Goal: Task Accomplishment & Management: Use online tool/utility

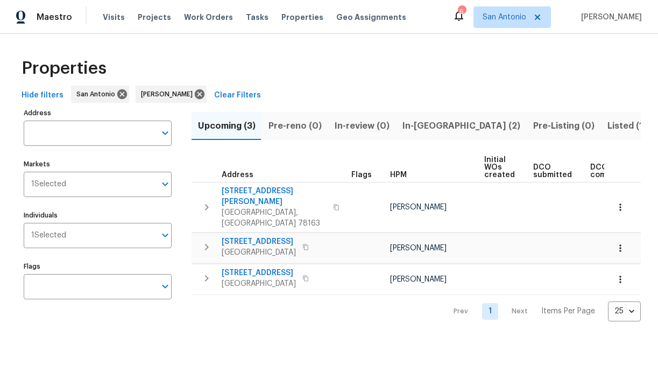
click at [416, 126] on span "In-[GEOGRAPHIC_DATA] (2)" at bounding box center [462, 125] width 118 height 15
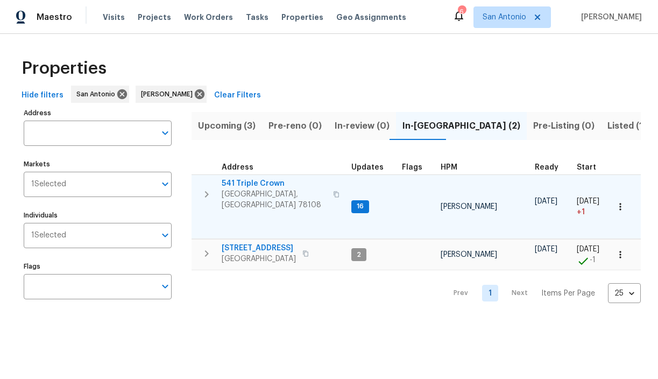
click at [246, 183] on span "541 Triple Crown" at bounding box center [274, 183] width 105 height 11
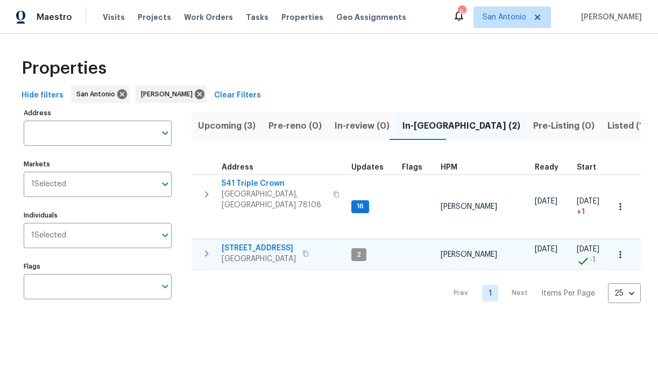
click at [257, 243] on span "3815 Cherokee Blvd" at bounding box center [259, 248] width 74 height 11
click at [108, 17] on span "Visits" at bounding box center [114, 17] width 22 height 11
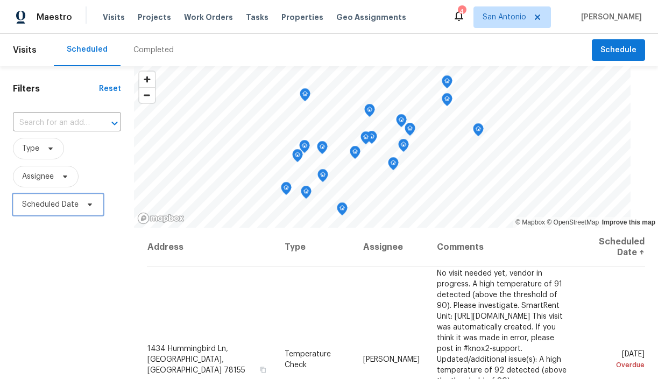
click at [88, 208] on icon at bounding box center [90, 204] width 9 height 9
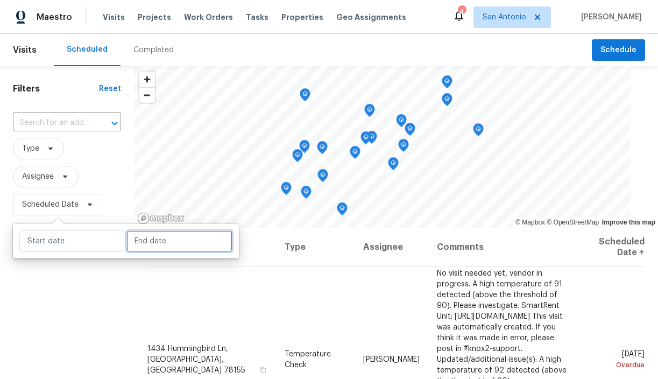
select select "9"
select select "2025"
select select "10"
select select "2025"
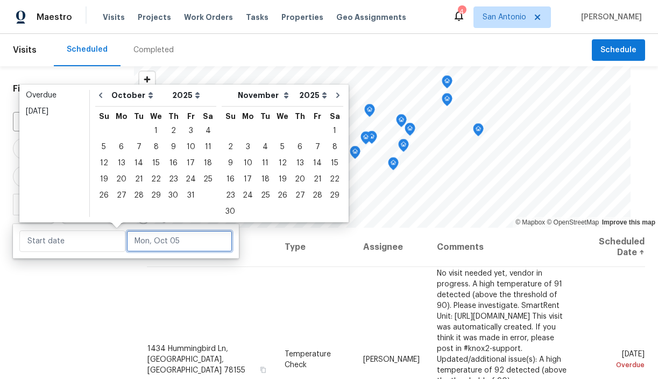
click at [141, 240] on input "text" at bounding box center [179, 241] width 106 height 22
click at [119, 149] on div "6" at bounding box center [121, 146] width 18 height 15
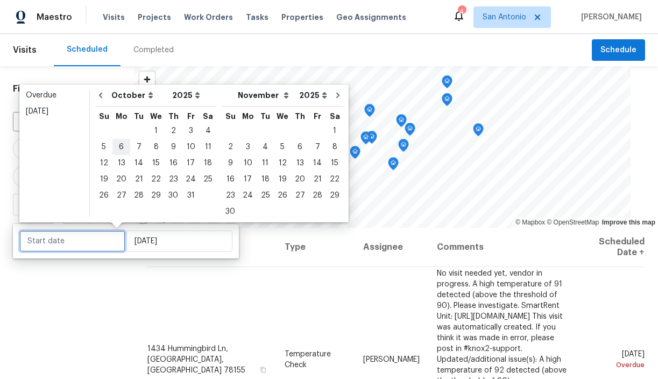
type input "[DATE]"
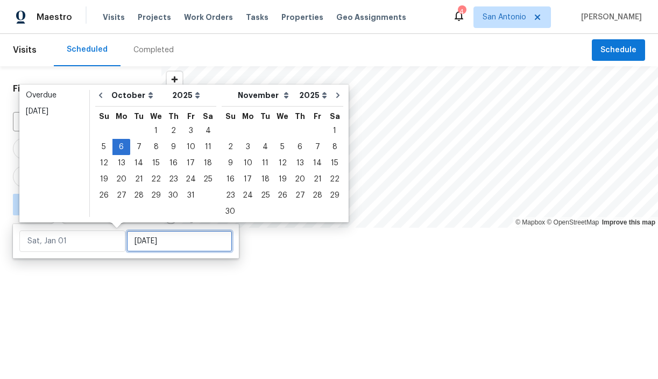
type input "[DATE]"
type input "Thu, Oct 30"
type input "[DATE]"
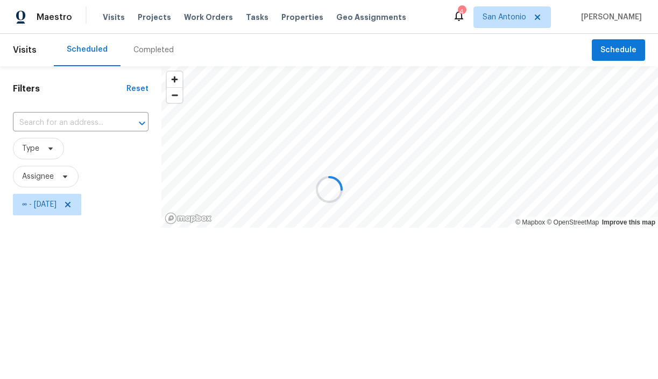
click at [115, 288] on div at bounding box center [329, 189] width 658 height 379
click at [61, 173] on div at bounding box center [329, 189] width 658 height 379
click at [45, 146] on div at bounding box center [329, 189] width 658 height 379
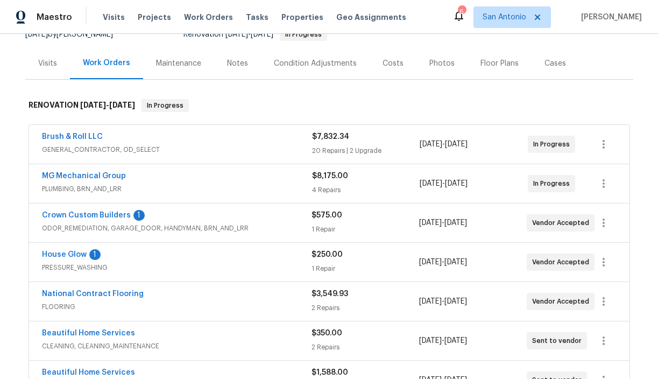
scroll to position [129, 0]
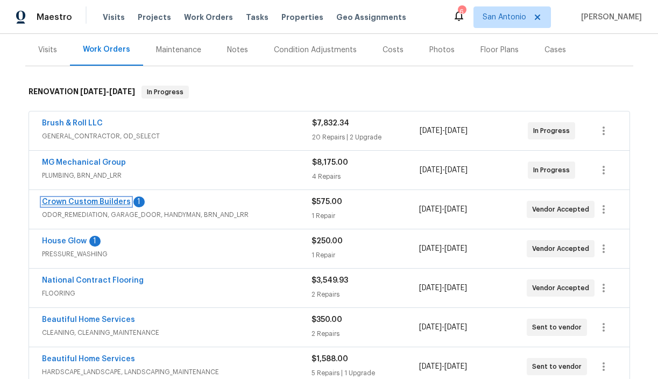
click at [93, 204] on link "Crown Custom Builders" at bounding box center [86, 202] width 89 height 8
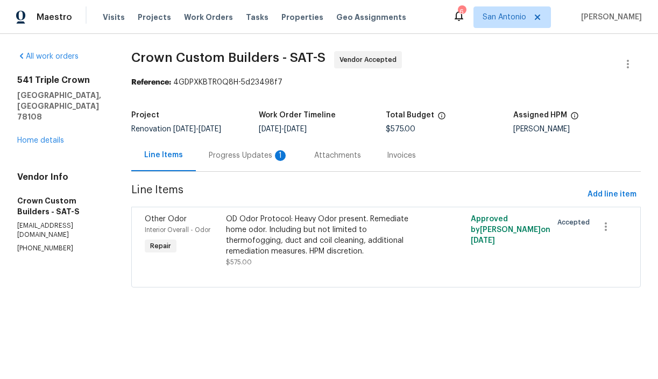
click at [240, 154] on div "Progress Updates 1" at bounding box center [249, 155] width 80 height 11
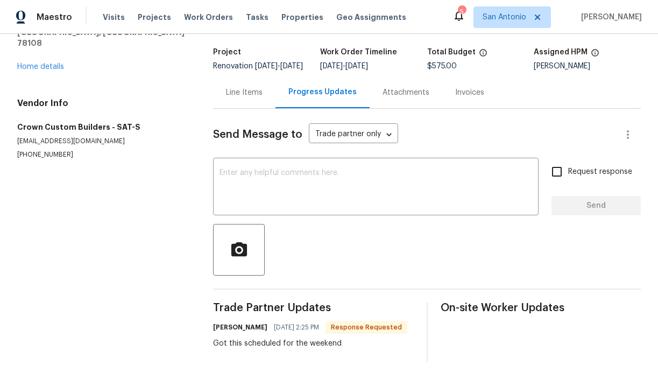
scroll to position [18, 0]
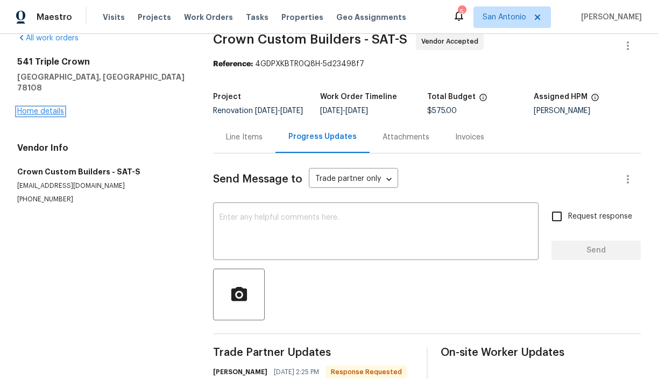
click at [38, 108] on link "Home details" at bounding box center [40, 112] width 47 height 8
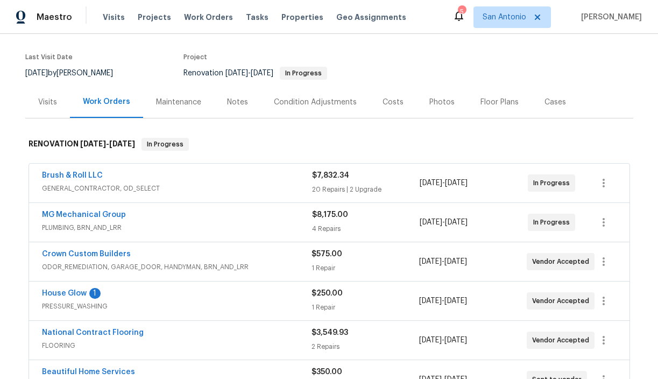
scroll to position [83, 0]
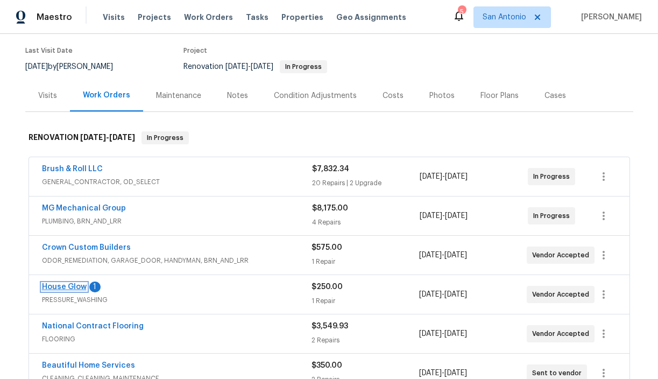
click at [70, 286] on link "House Glow" at bounding box center [64, 287] width 45 height 8
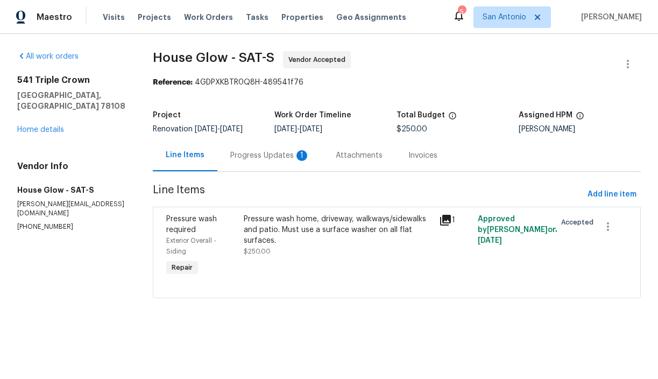
click at [260, 153] on div "Progress Updates 1" at bounding box center [270, 155] width 80 height 11
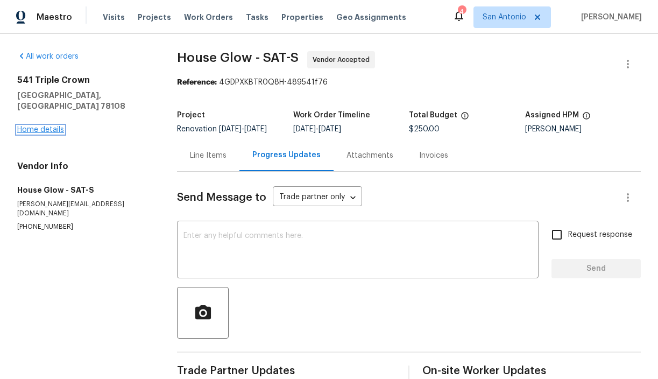
click at [43, 126] on link "Home details" at bounding box center [40, 130] width 47 height 8
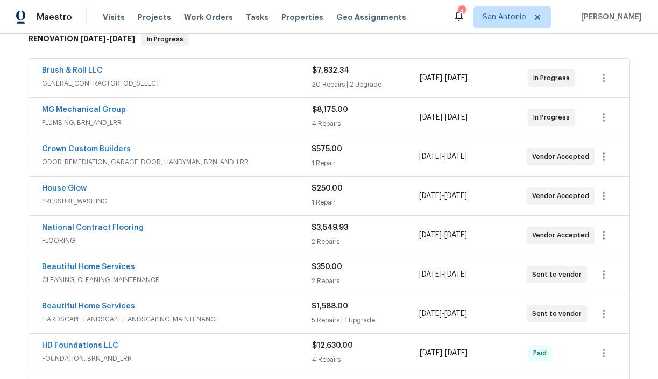
scroll to position [183, 0]
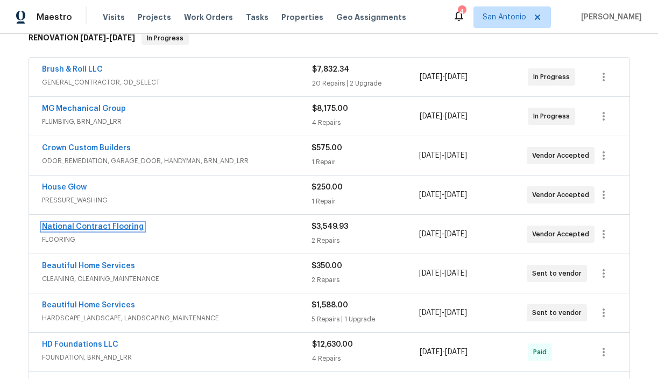
click at [110, 226] on link "National Contract Flooring" at bounding box center [93, 227] width 102 height 8
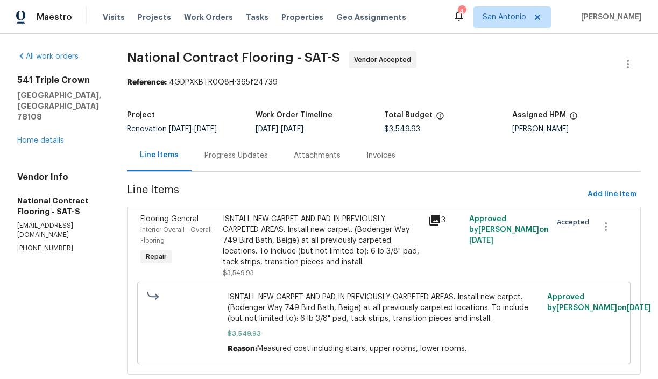
click at [221, 156] on div "Progress Updates" at bounding box center [236, 155] width 64 height 11
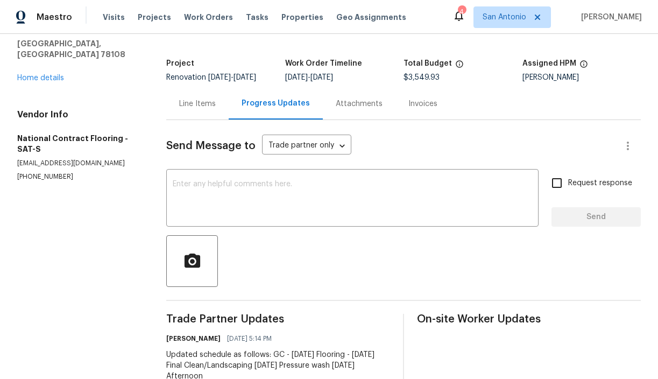
click at [198, 109] on div "Line Items" at bounding box center [197, 104] width 62 height 32
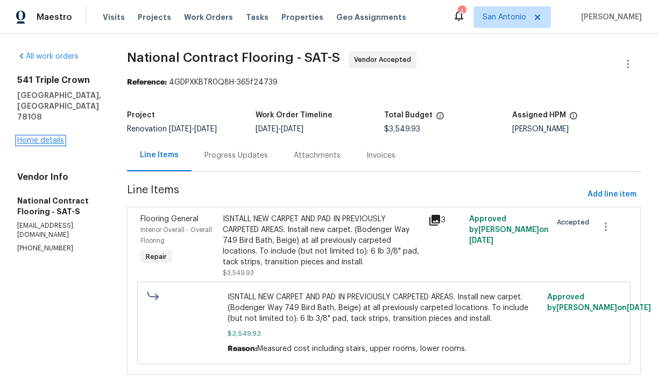
click at [45, 137] on link "Home details" at bounding box center [40, 141] width 47 height 8
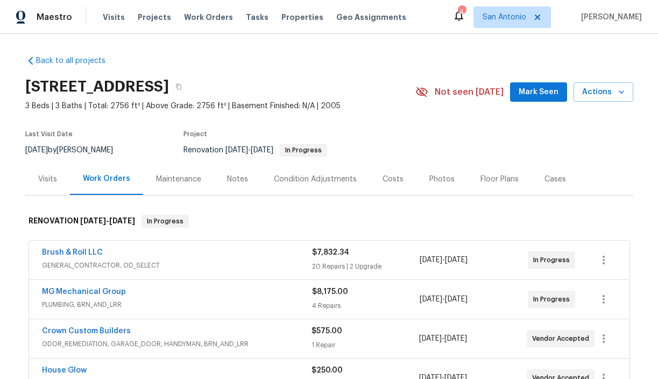
click at [236, 181] on div "Notes" at bounding box center [237, 179] width 21 height 11
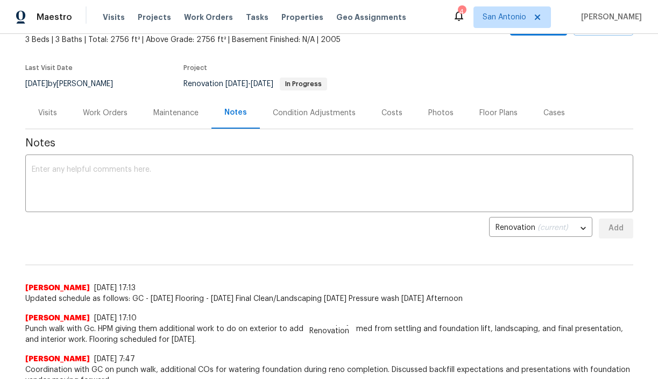
scroll to position [66, 0]
click at [108, 114] on div "Work Orders" at bounding box center [105, 113] width 45 height 11
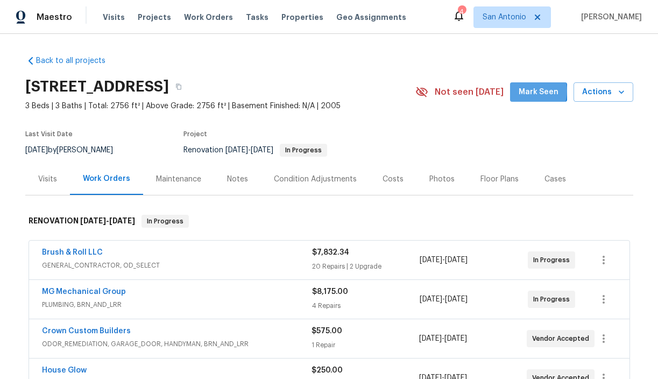
click at [531, 91] on span "Mark Seen" at bounding box center [539, 92] width 40 height 13
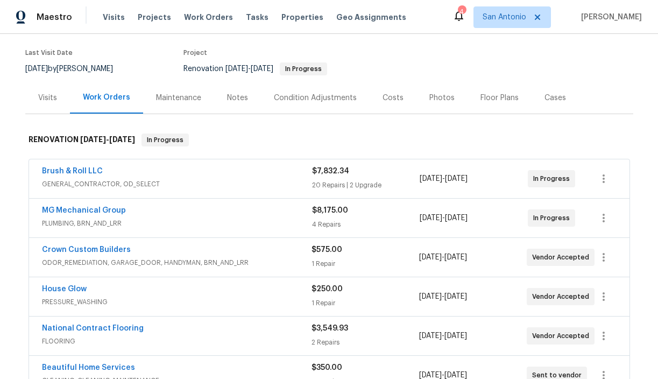
scroll to position [80, 0]
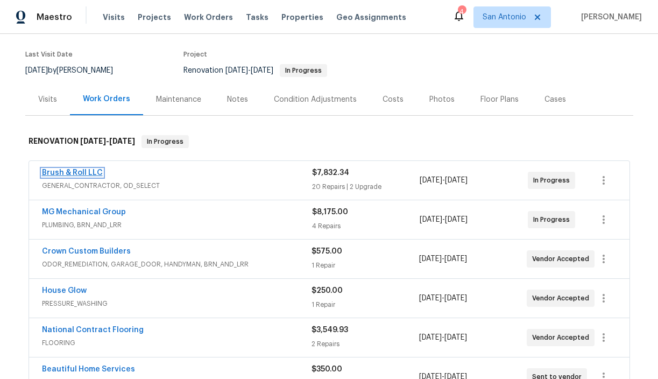
click at [87, 171] on link "Brush & Roll LLC" at bounding box center [72, 173] width 61 height 8
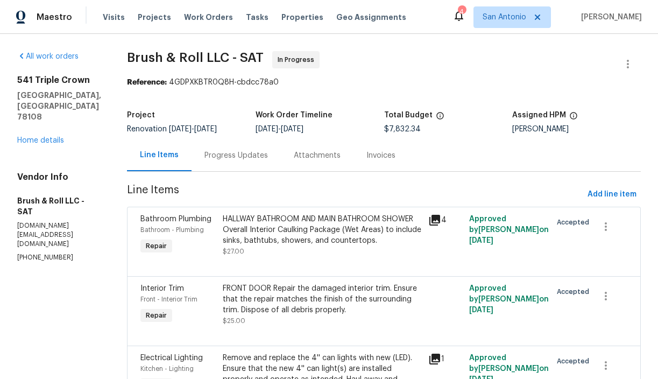
click at [234, 159] on div "Progress Updates" at bounding box center [236, 155] width 64 height 11
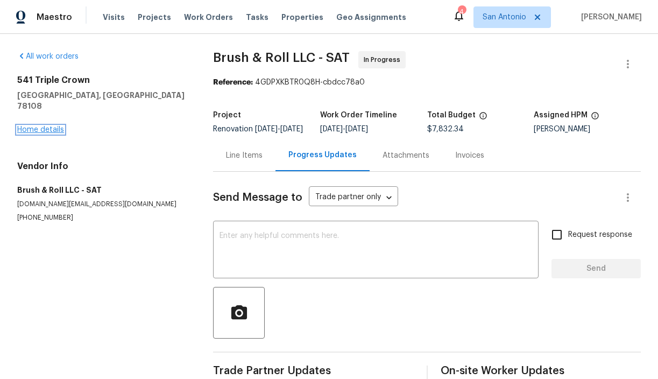
click at [50, 126] on link "Home details" at bounding box center [40, 130] width 47 height 8
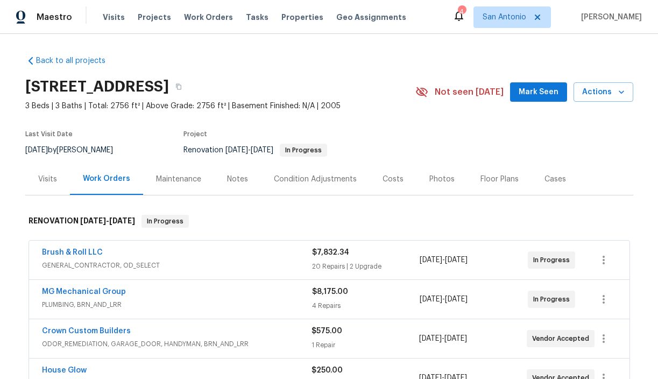
click at [521, 144] on section "541 Triple Crown, Schertz, TX 78108 3 Beds | 3 Baths | Total: 2756 ft² | Above …" at bounding box center [329, 118] width 608 height 90
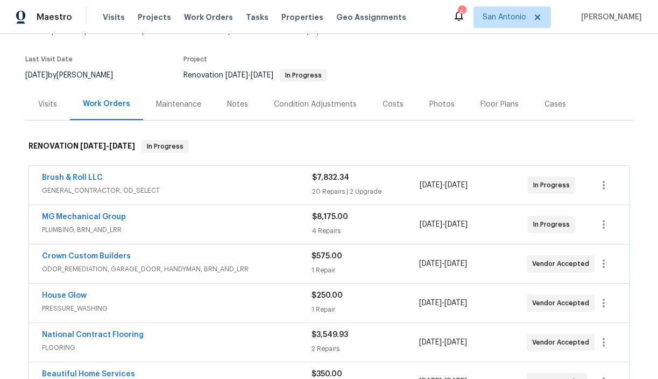
scroll to position [50, 0]
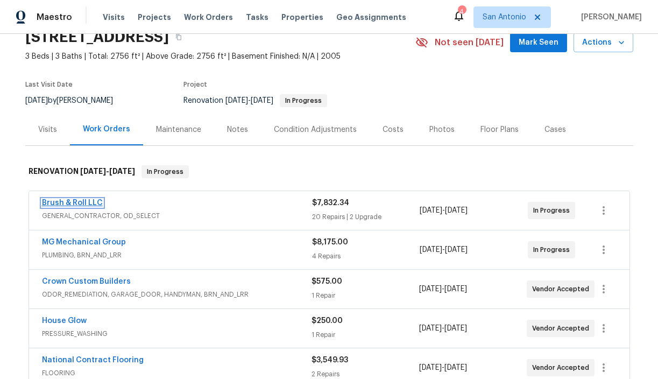
click at [73, 203] on link "Brush & Roll LLC" at bounding box center [72, 203] width 61 height 8
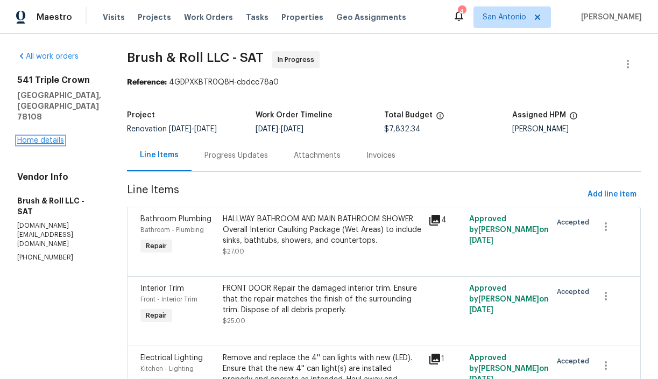
click at [53, 137] on link "Home details" at bounding box center [40, 141] width 47 height 8
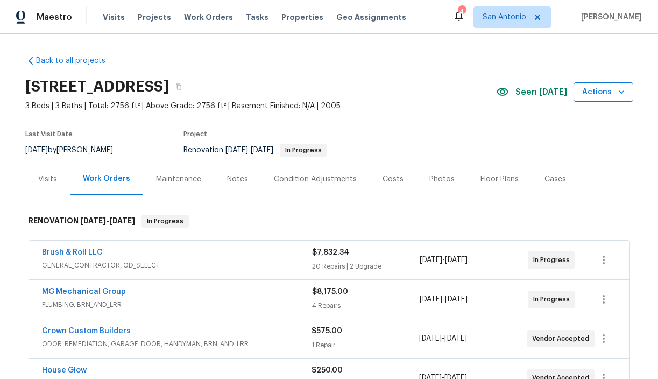
click at [619, 93] on icon "button" at bounding box center [621, 92] width 11 height 11
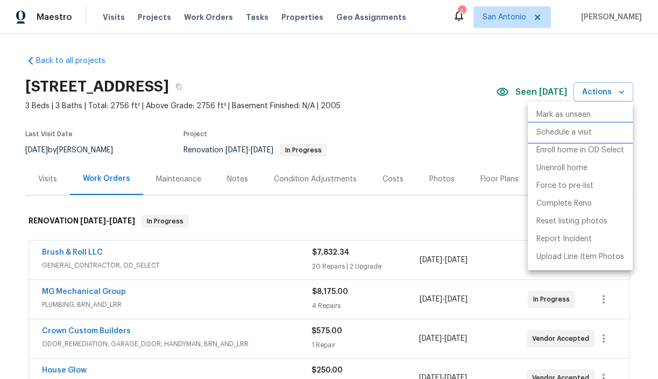
click at [575, 135] on p "Schedule a visit" at bounding box center [564, 132] width 55 height 11
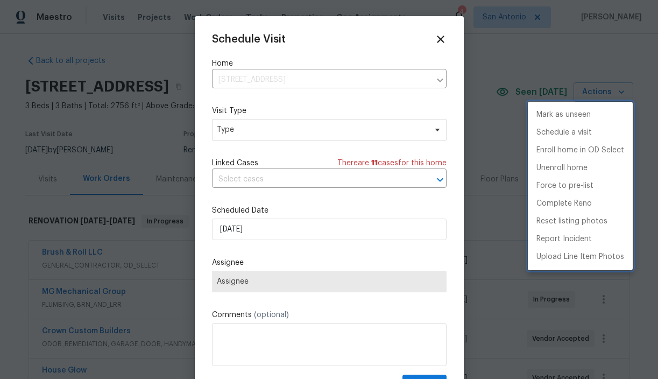
click at [259, 223] on div at bounding box center [329, 189] width 658 height 379
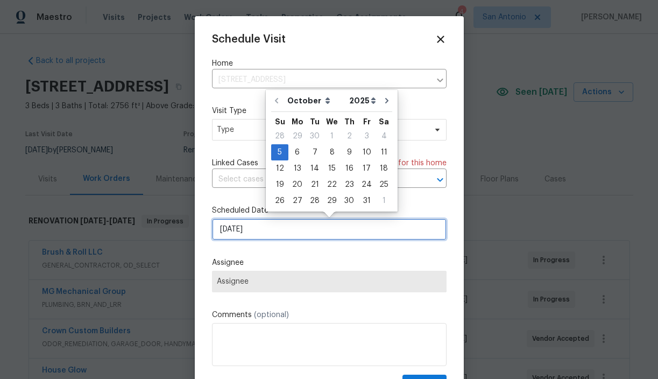
click at [262, 232] on input "10/5/2025" at bounding box center [329, 229] width 235 height 22
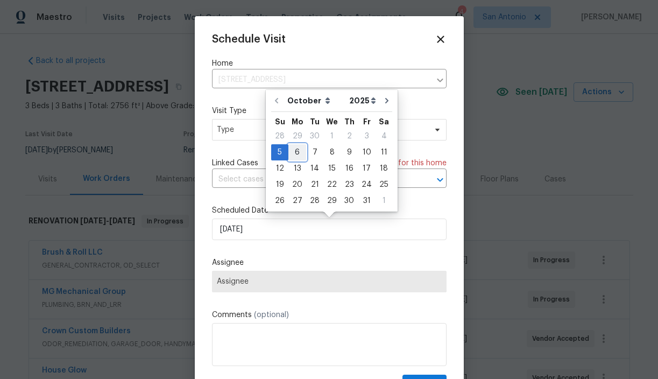
click at [297, 154] on div "6" at bounding box center [297, 152] width 18 height 15
type input "10/6/2025"
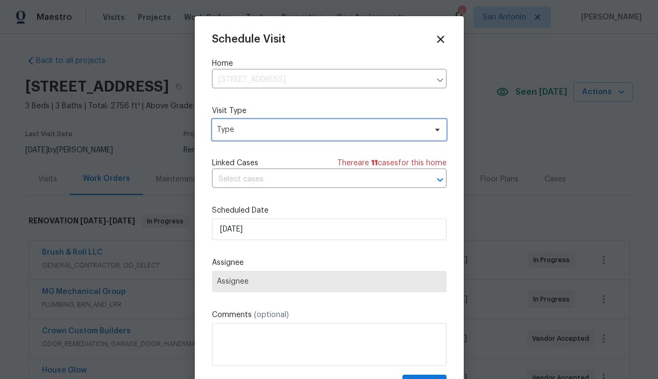
click at [260, 128] on span "Type" at bounding box center [321, 129] width 209 height 11
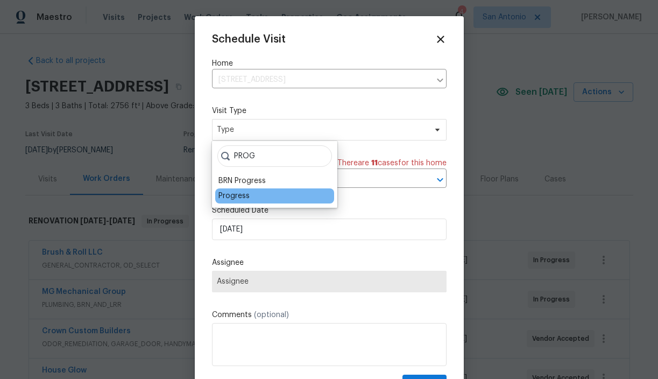
type input "PROG"
click at [238, 191] on div "Progress" at bounding box center [233, 196] width 31 height 11
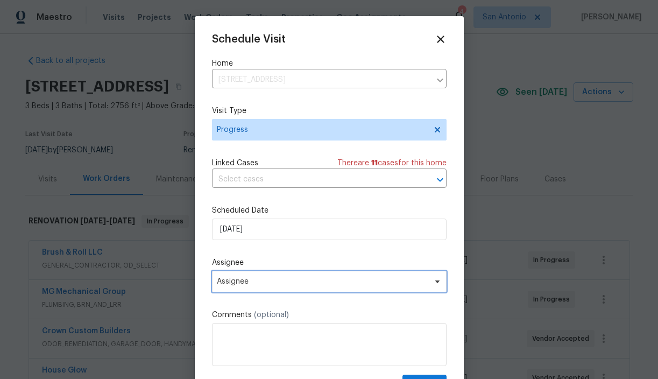
click at [262, 284] on span "Assignee" at bounding box center [322, 281] width 211 height 9
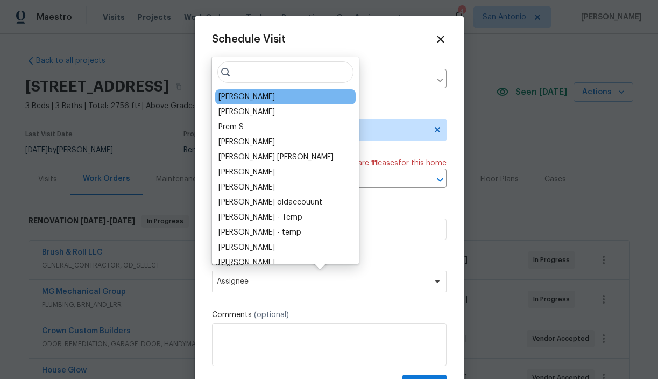
click at [272, 100] on div "[PERSON_NAME]" at bounding box center [285, 96] width 140 height 15
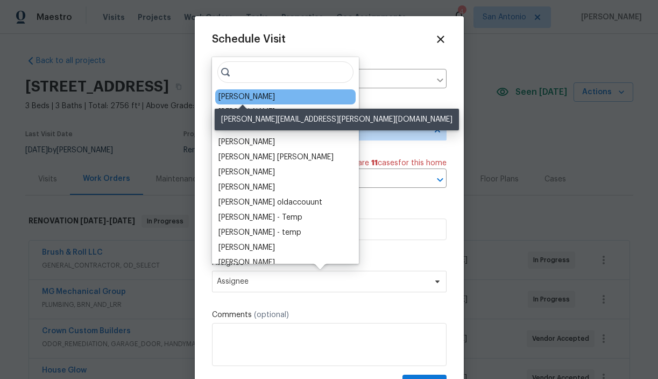
click at [245, 93] on div "[PERSON_NAME]" at bounding box center [246, 96] width 57 height 11
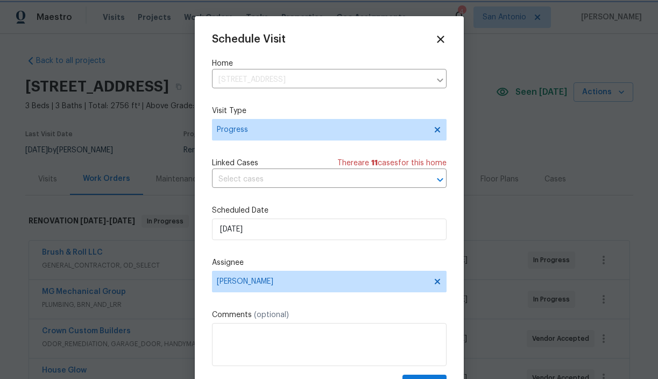
scroll to position [19, 0]
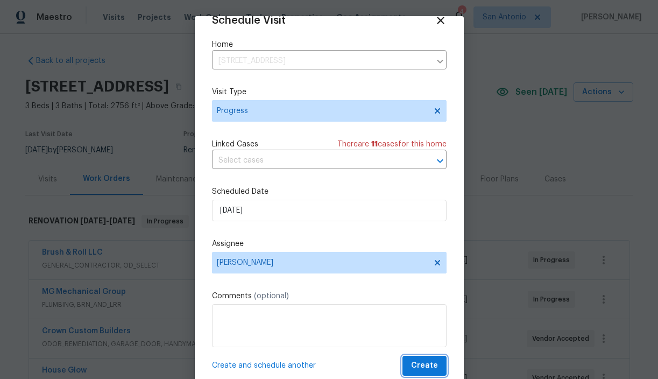
click at [428, 366] on span "Create" at bounding box center [424, 365] width 27 height 13
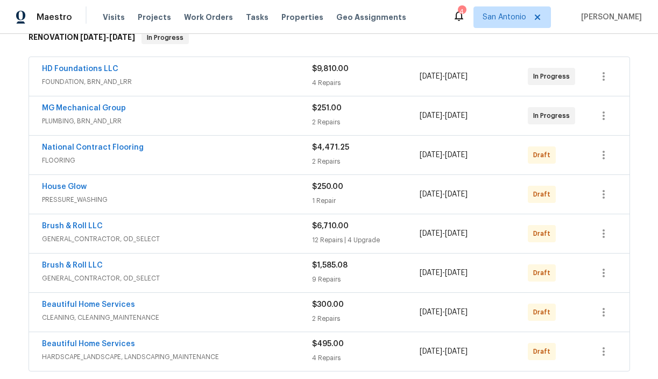
scroll to position [181, 0]
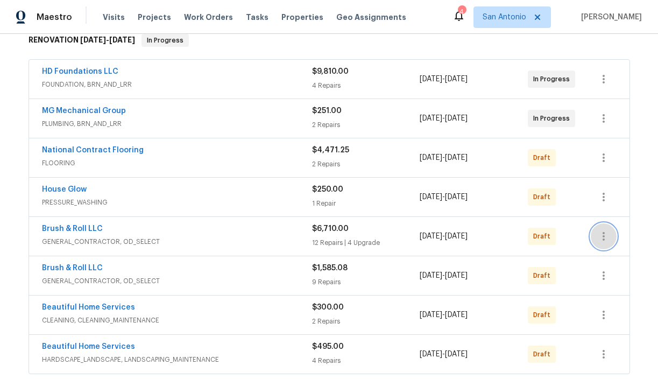
click at [606, 239] on icon "button" at bounding box center [603, 236] width 13 height 13
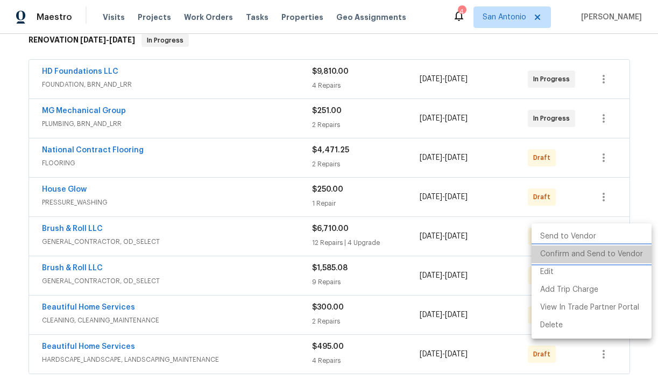
click at [603, 255] on li "Confirm and Send to Vendor" at bounding box center [592, 254] width 120 height 18
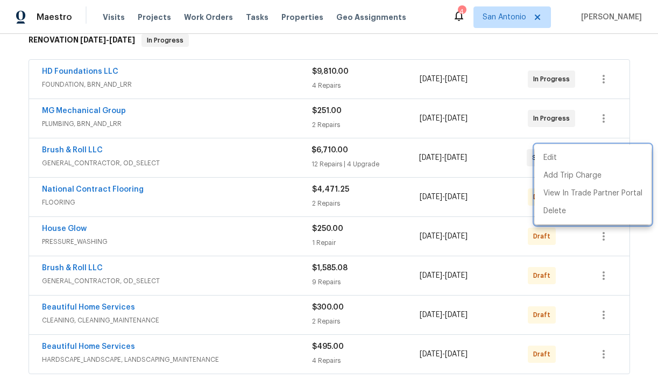
click at [625, 246] on div at bounding box center [329, 189] width 658 height 379
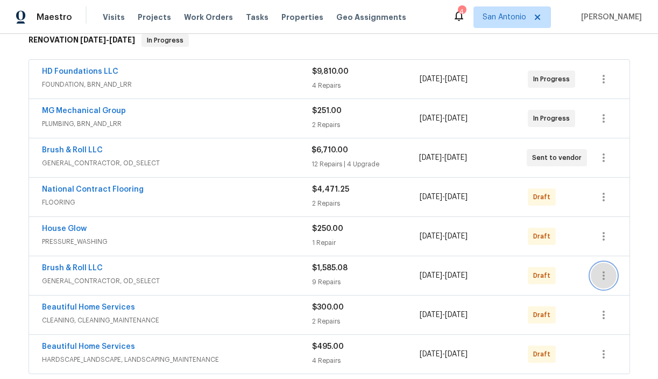
click at [607, 277] on icon "button" at bounding box center [603, 275] width 13 height 13
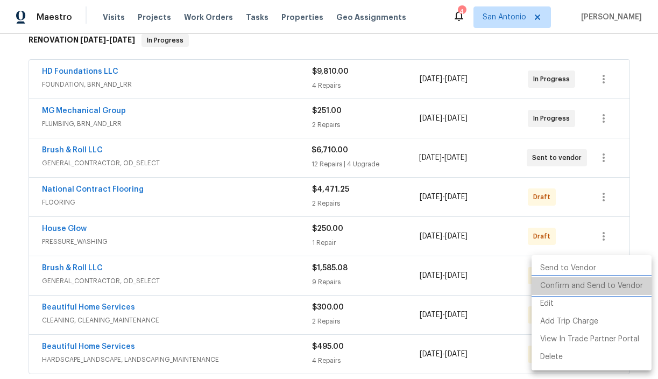
click at [593, 287] on li "Confirm and Send to Vendor" at bounding box center [592, 286] width 120 height 18
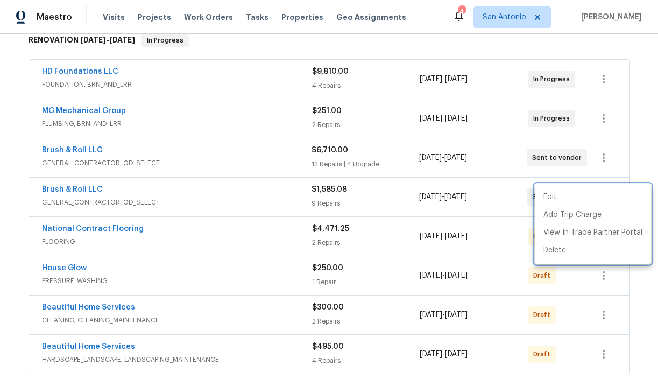
click at [640, 175] on div at bounding box center [329, 189] width 658 height 379
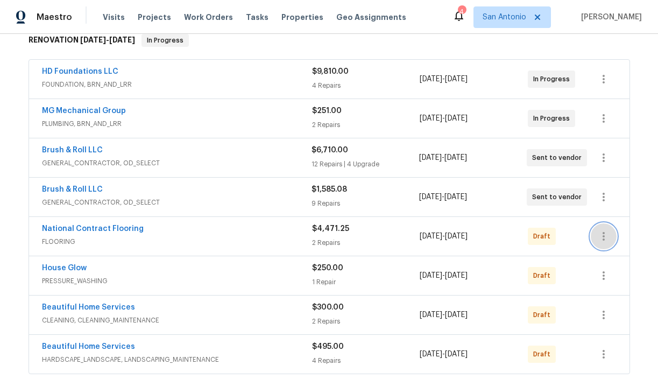
click at [605, 236] on icon "button" at bounding box center [603, 236] width 13 height 13
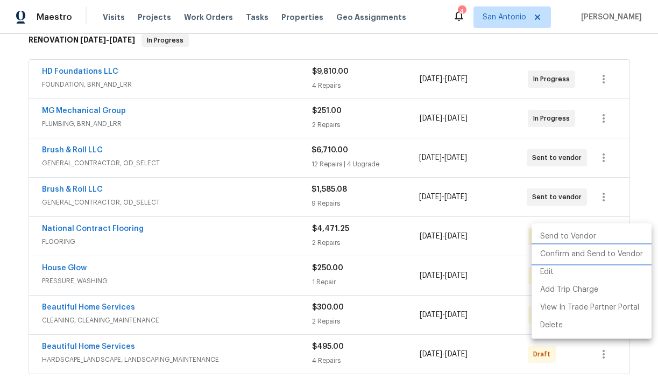
click at [597, 252] on li "Confirm and Send to Vendor" at bounding box center [592, 254] width 120 height 18
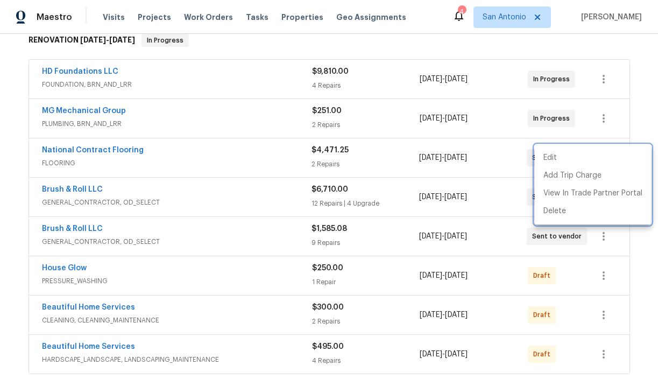
click at [640, 127] on div at bounding box center [329, 189] width 658 height 379
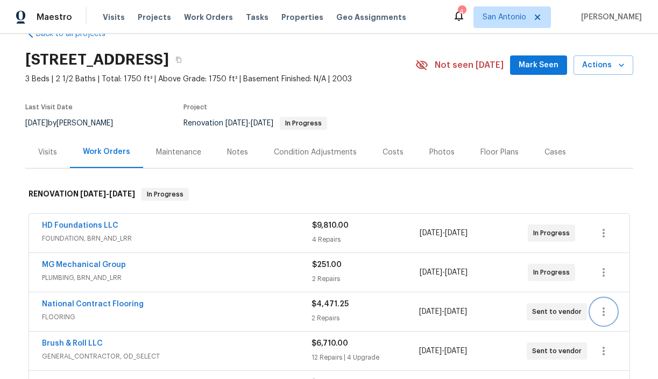
scroll to position [23, 0]
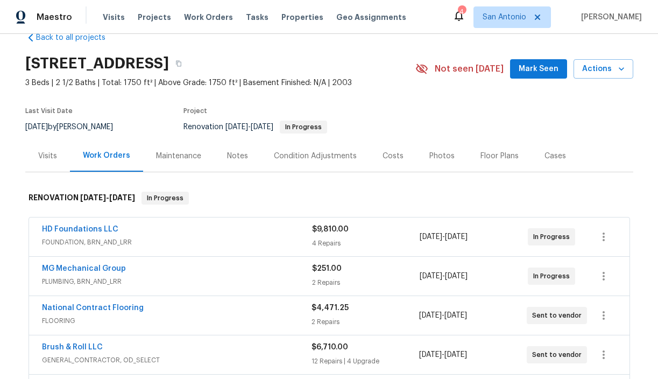
click at [238, 157] on div "Notes" at bounding box center [237, 156] width 21 height 11
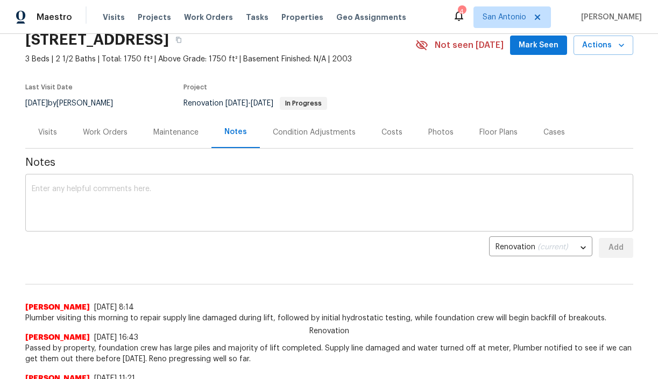
scroll to position [52, 0]
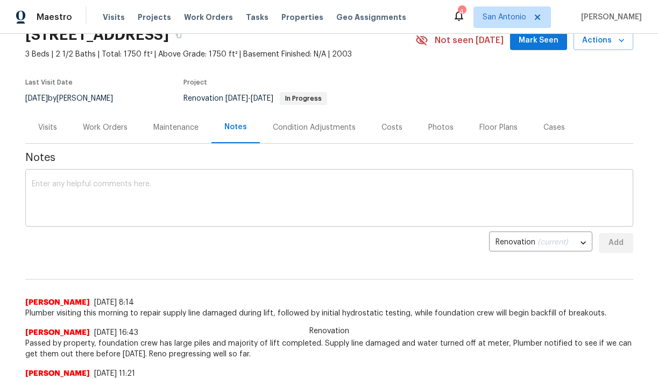
click at [201, 193] on textarea at bounding box center [329, 199] width 595 height 38
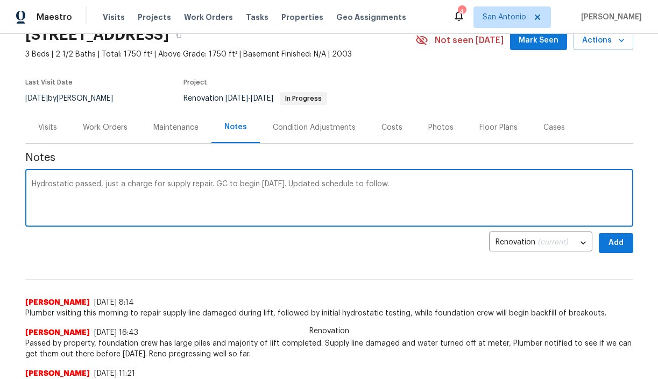
type textarea "Hydrostatic passed, just a charge for supply repair. GC to begin monday. Update…"
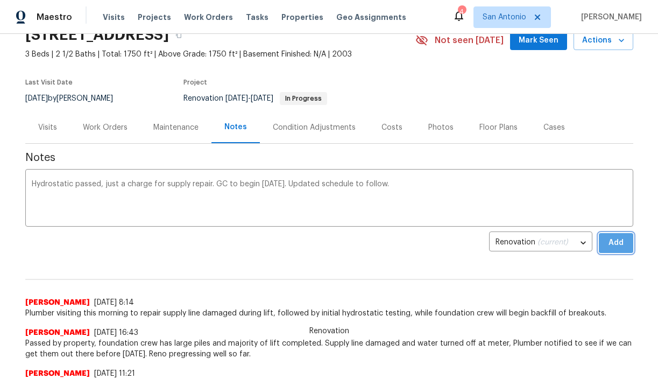
click at [611, 243] on span "Add" at bounding box center [616, 242] width 17 height 13
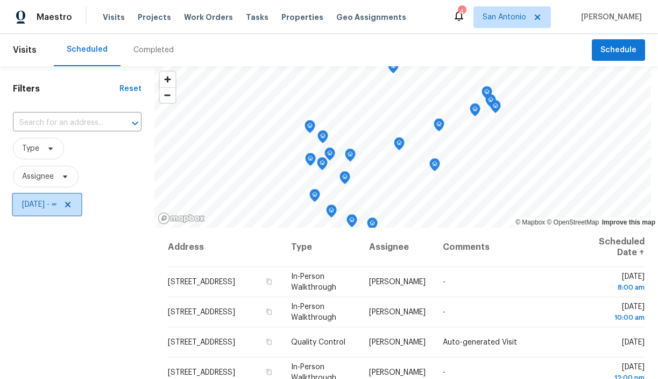
click at [70, 202] on icon at bounding box center [67, 204] width 5 height 5
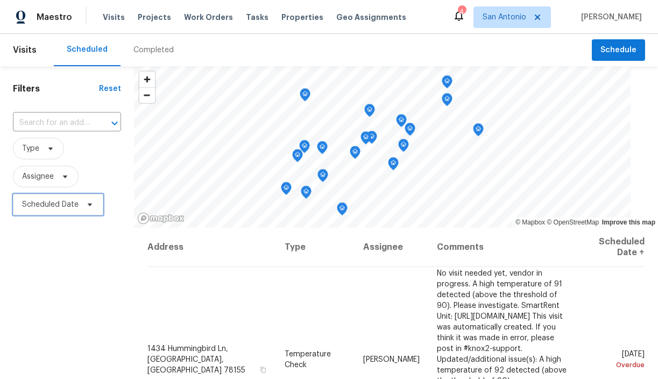
click at [93, 207] on icon at bounding box center [90, 204] width 9 height 9
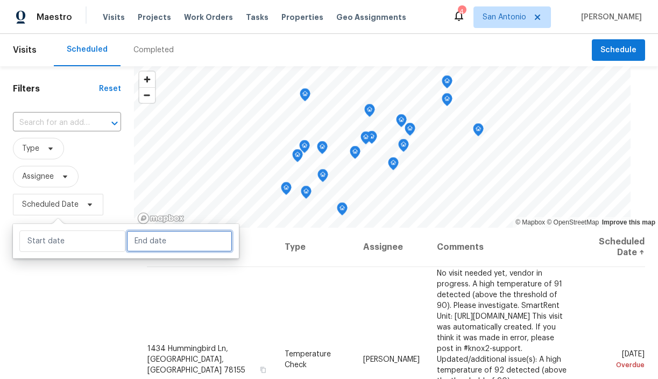
click at [128, 235] on input "text" at bounding box center [179, 241] width 106 height 22
select select "9"
select select "2025"
select select "10"
select select "2025"
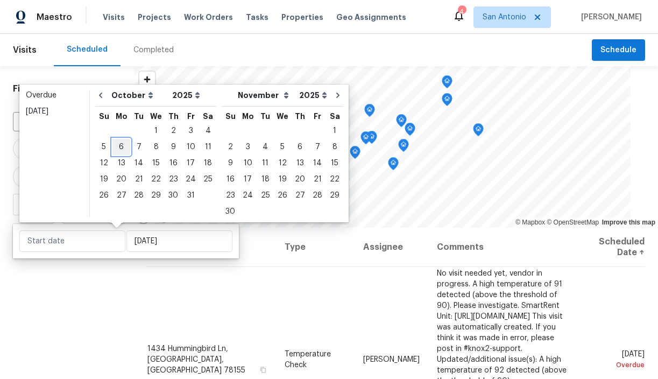
click at [122, 146] on div "6" at bounding box center [121, 146] width 18 height 15
type input "[DATE]"
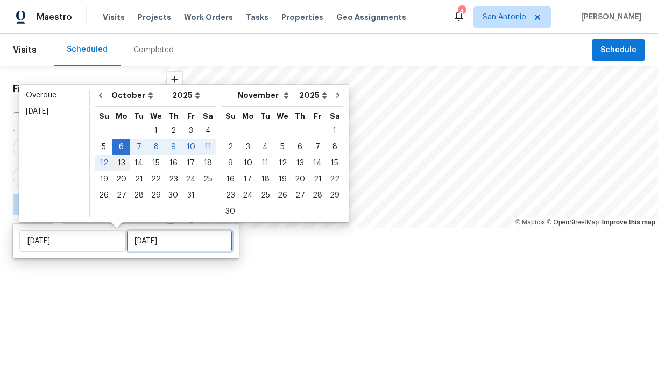
type input "[DATE]"
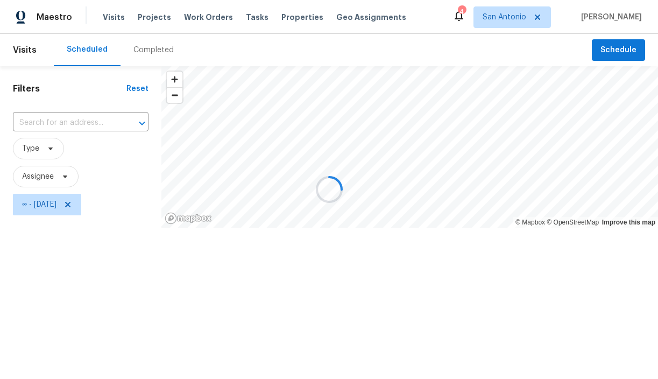
click at [98, 279] on div at bounding box center [329, 189] width 658 height 379
click at [51, 149] on div at bounding box center [329, 189] width 658 height 379
click at [89, 205] on div at bounding box center [329, 189] width 658 height 379
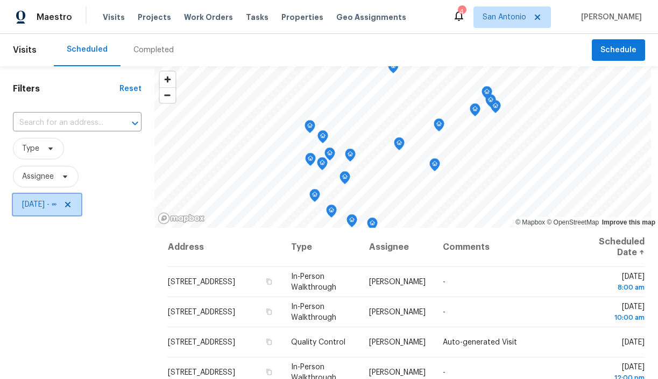
click at [70, 204] on icon at bounding box center [67, 204] width 5 height 5
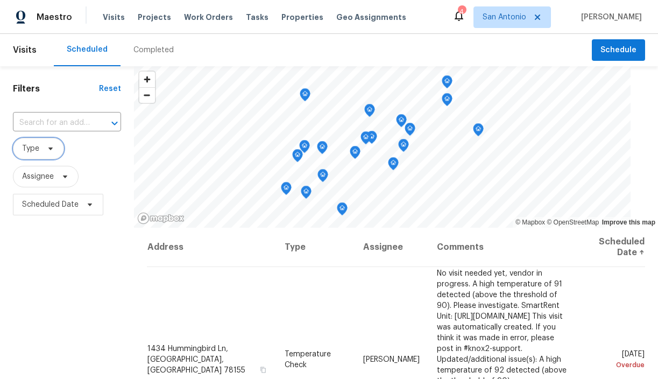
click at [51, 149] on icon at bounding box center [50, 148] width 4 height 3
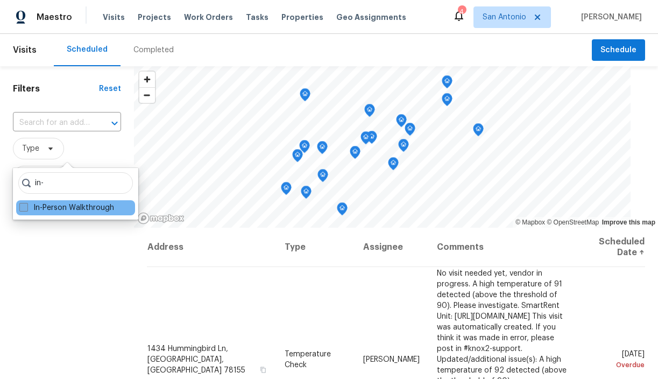
type input "in-"
click at [58, 203] on label "In-Person Walkthrough" at bounding box center [66, 207] width 95 height 11
click at [26, 203] on input "In-Person Walkthrough" at bounding box center [22, 205] width 7 height 7
checkbox input "true"
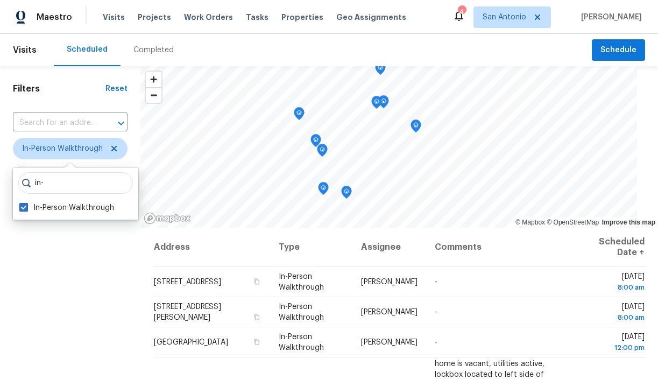
click at [109, 245] on div "Filters Reset ​ In-Person Walkthrough Assignee Scheduled Date" at bounding box center [70, 298] width 140 height 464
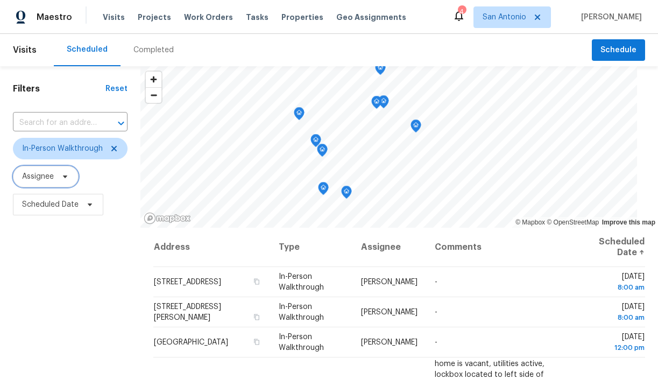
click at [66, 175] on icon at bounding box center [65, 176] width 9 height 9
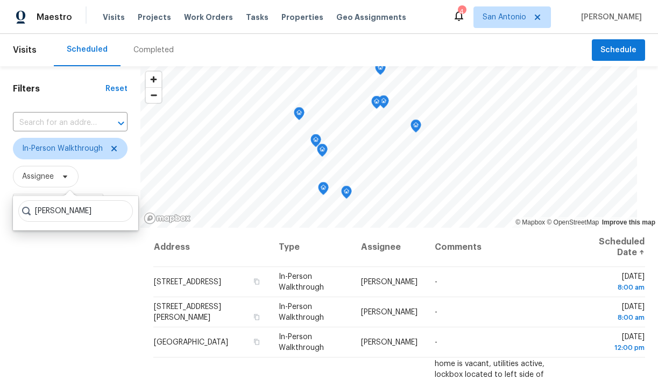
type input "[PERSON_NAME]"
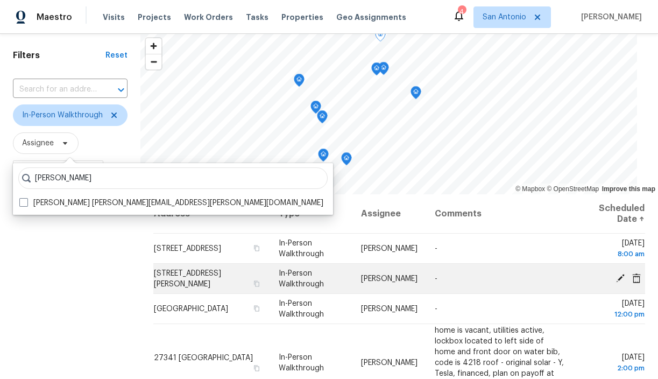
scroll to position [33, 0]
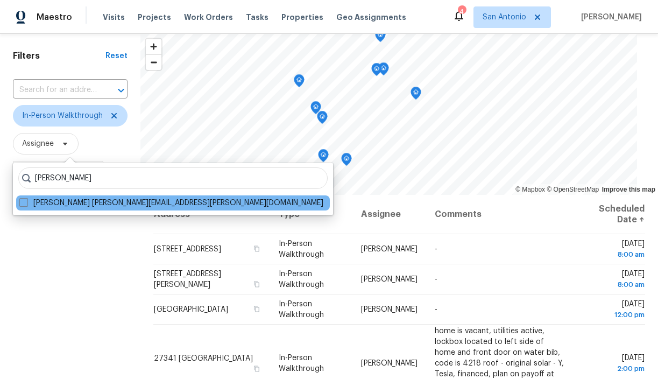
click at [95, 208] on div "[PERSON_NAME] [PERSON_NAME][EMAIL_ADDRESS][PERSON_NAME][DOMAIN_NAME]" at bounding box center [173, 202] width 314 height 15
click at [70, 204] on label "[PERSON_NAME] [PERSON_NAME][EMAIL_ADDRESS][PERSON_NAME][DOMAIN_NAME]" at bounding box center [171, 203] width 304 height 11
click at [26, 204] on input "[PERSON_NAME] [PERSON_NAME][EMAIL_ADDRESS][PERSON_NAME][DOMAIN_NAME]" at bounding box center [22, 201] width 7 height 7
checkbox input "true"
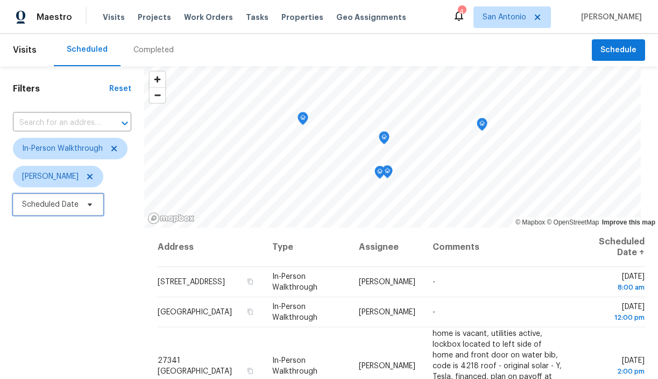
click at [90, 209] on span "Scheduled Date" at bounding box center [58, 205] width 90 height 22
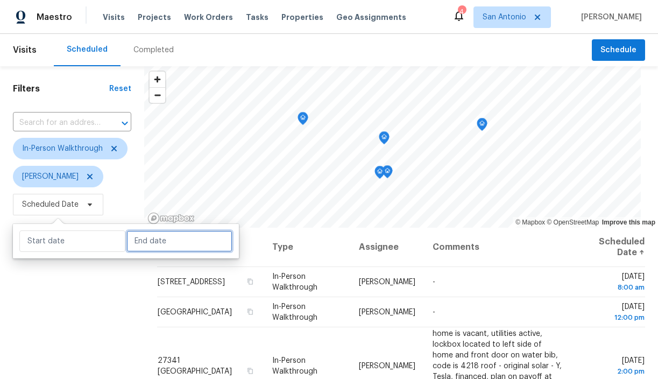
click at [132, 242] on input "text" at bounding box center [179, 241] width 106 height 22
select select "9"
select select "2025"
select select "10"
select select "2025"
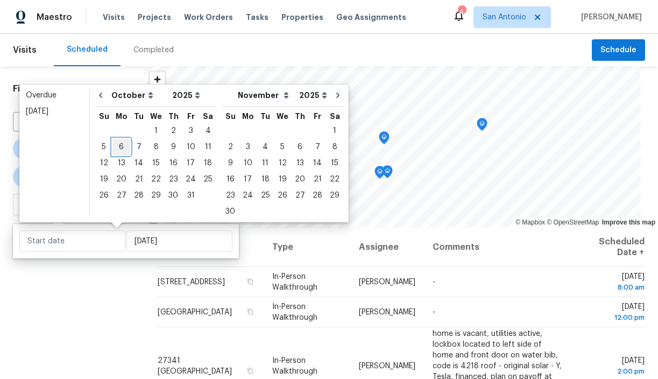
click at [122, 151] on div "6" at bounding box center [121, 146] width 18 height 15
type input "[DATE]"
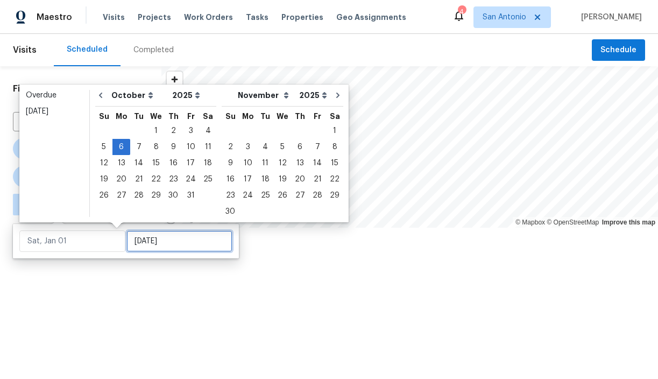
type input "[DATE]"
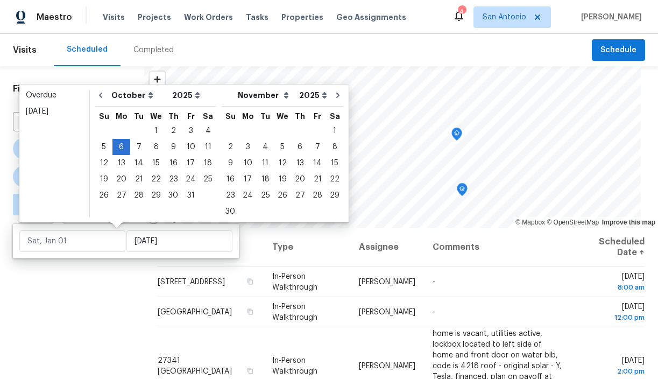
click at [97, 277] on div "Filters Reset ​ In-Person Walkthrough [PERSON_NAME] ∞ - [DATE]" at bounding box center [72, 298] width 144 height 464
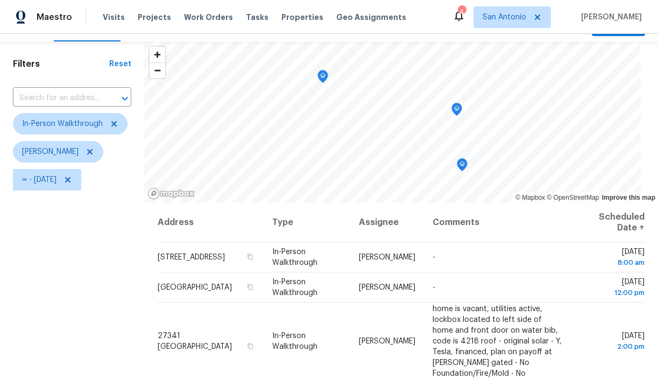
scroll to position [22, 0]
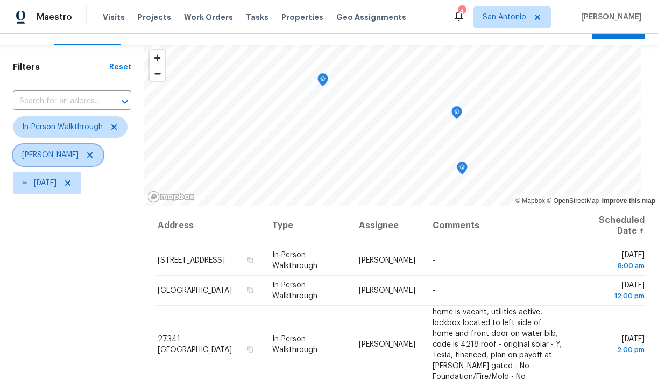
click at [86, 153] on icon at bounding box center [90, 155] width 9 height 9
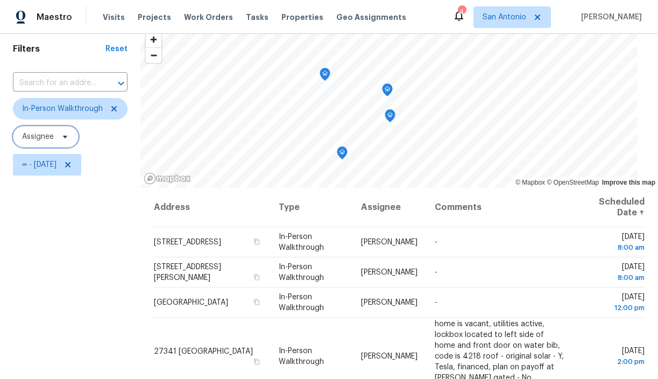
scroll to position [36, 0]
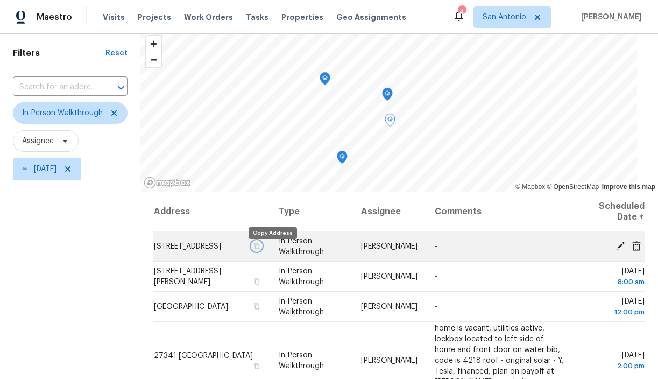
click at [260, 249] on icon "button" at bounding box center [256, 246] width 6 height 6
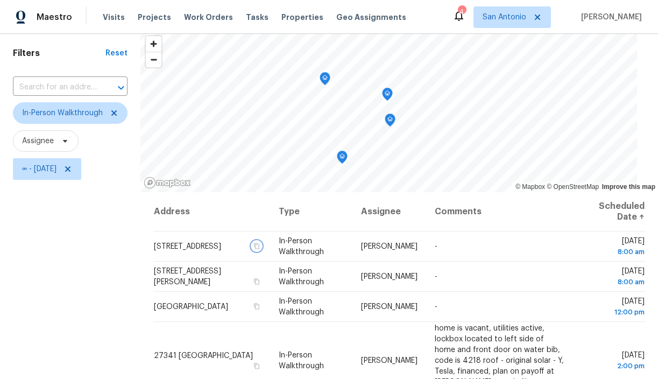
click at [387, 94] on icon "Map marker" at bounding box center [388, 94] width 10 height 12
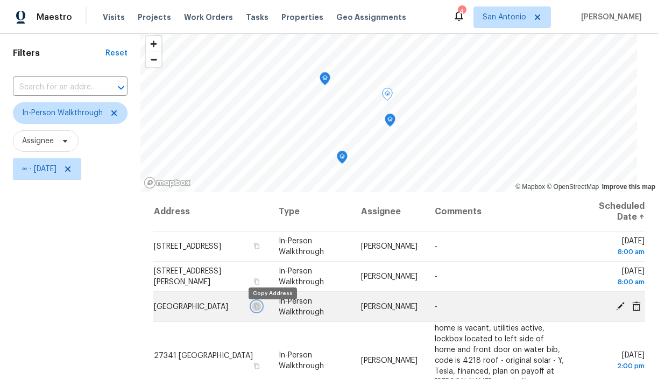
click at [260, 309] on icon "button" at bounding box center [256, 306] width 6 height 6
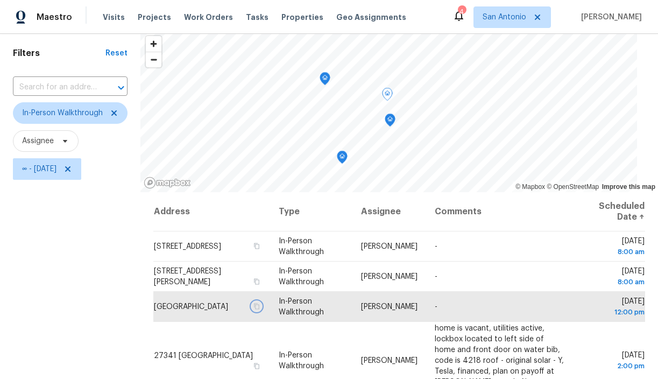
click at [325, 78] on icon "Map marker" at bounding box center [325, 79] width 1 height 2
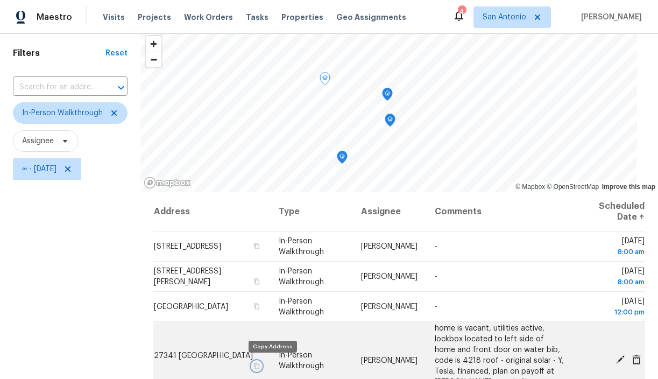
click at [259, 365] on icon "button" at bounding box center [256, 366] width 5 height 6
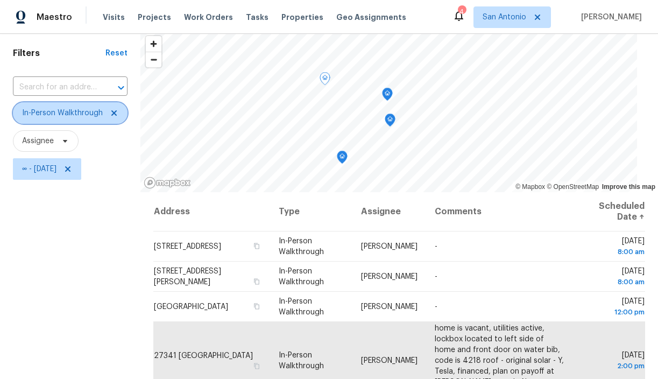
click at [114, 113] on icon at bounding box center [113, 112] width 5 height 5
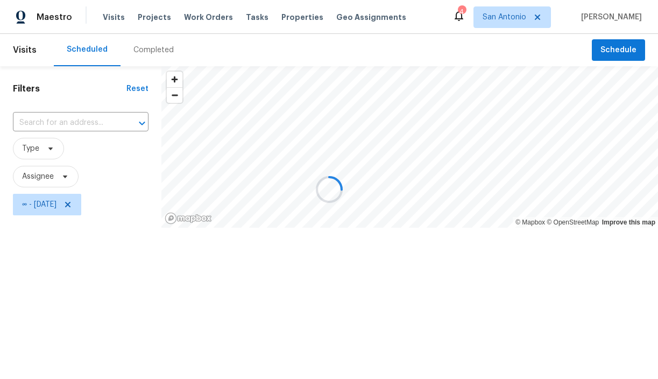
click at [61, 180] on div at bounding box center [329, 189] width 658 height 379
click at [58, 180] on div at bounding box center [329, 189] width 658 height 379
click at [64, 176] on div at bounding box center [329, 189] width 658 height 379
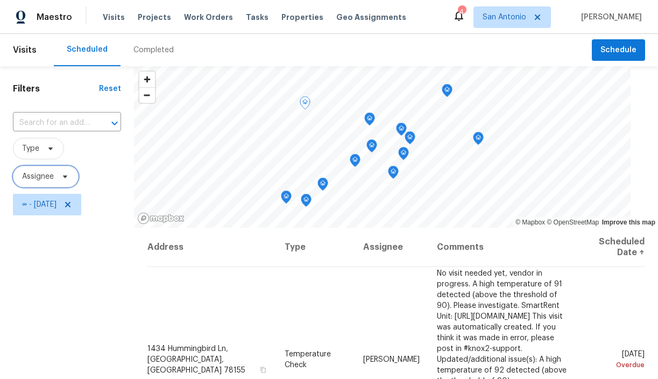
click at [67, 175] on icon at bounding box center [65, 176] width 9 height 9
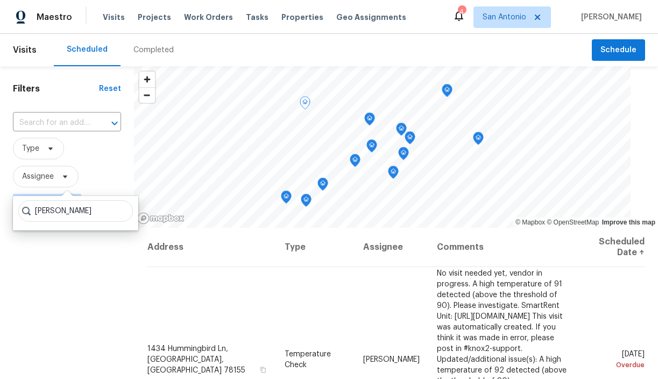
type input "[PERSON_NAME]"
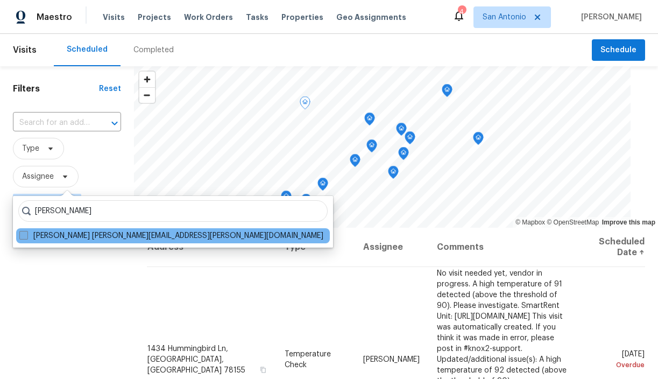
click at [68, 236] on label "[PERSON_NAME] [PERSON_NAME][EMAIL_ADDRESS][PERSON_NAME][DOMAIN_NAME]" at bounding box center [171, 235] width 304 height 11
click at [26, 236] on input "[PERSON_NAME] [PERSON_NAME][EMAIL_ADDRESS][PERSON_NAME][DOMAIN_NAME]" at bounding box center [22, 233] width 7 height 7
checkbox input "true"
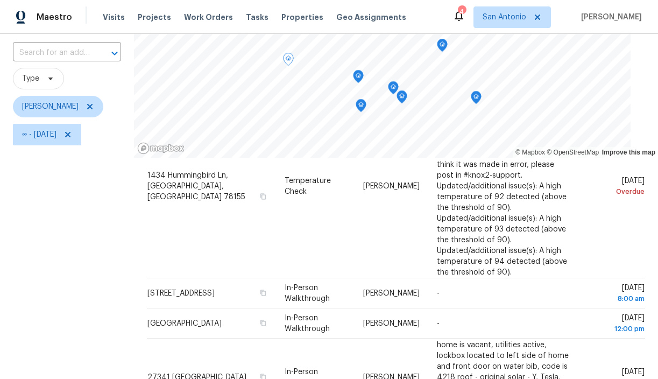
scroll to position [73, 0]
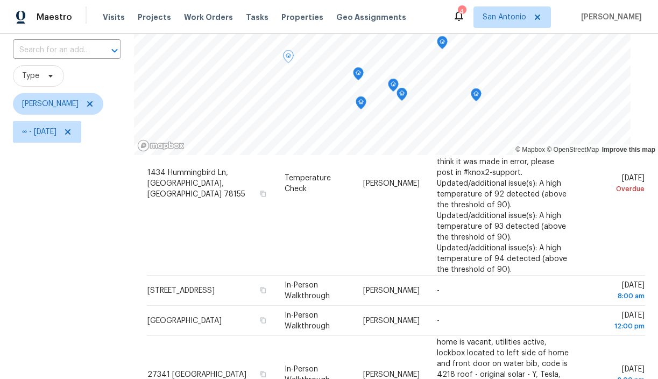
click at [395, 83] on icon "Map marker" at bounding box center [394, 85] width 10 height 12
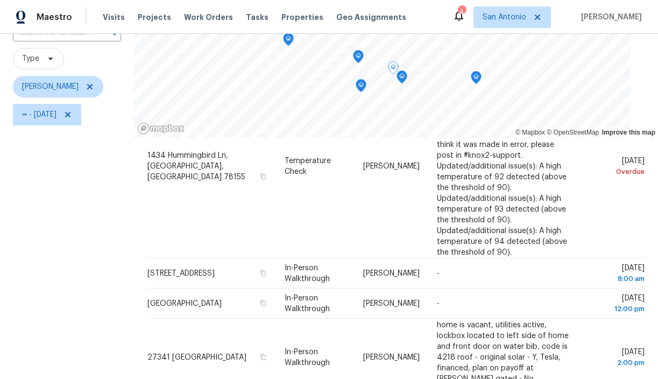
scroll to position [91, 0]
click at [404, 76] on icon "Map marker" at bounding box center [402, 76] width 10 height 12
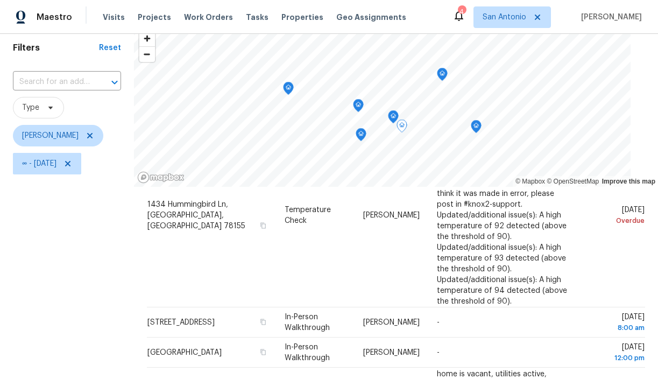
scroll to position [44, 0]
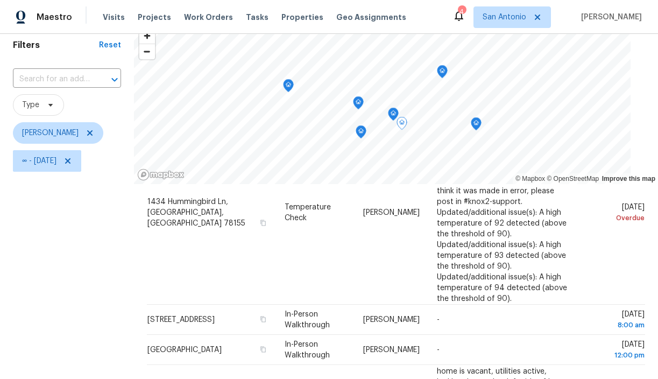
click at [442, 72] on icon "Map marker" at bounding box center [442, 71] width 3 height 3
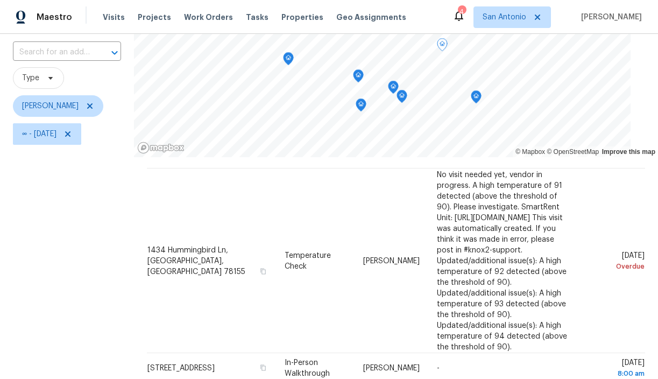
scroll to position [68, 0]
